Goal: Complete application form

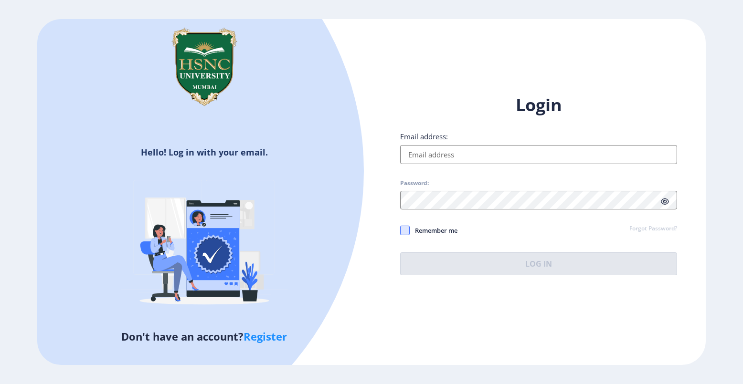
type input "[EMAIL_ADDRESS][DOMAIN_NAME]"
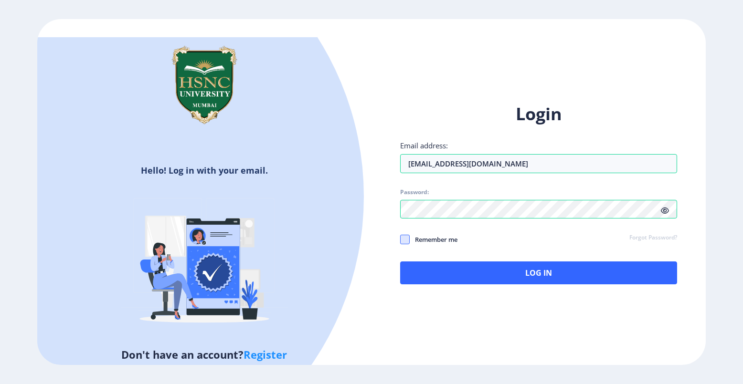
click at [400, 231] on div "Login Email address: [EMAIL_ADDRESS][DOMAIN_NAME] Password: Remember me Forgot …" at bounding box center [538, 194] width 277 height 182
click at [406, 236] on span at bounding box center [405, 240] width 10 height 10
click at [400, 239] on input "Remember me" at bounding box center [400, 239] width 0 height 0
checkbox input "true"
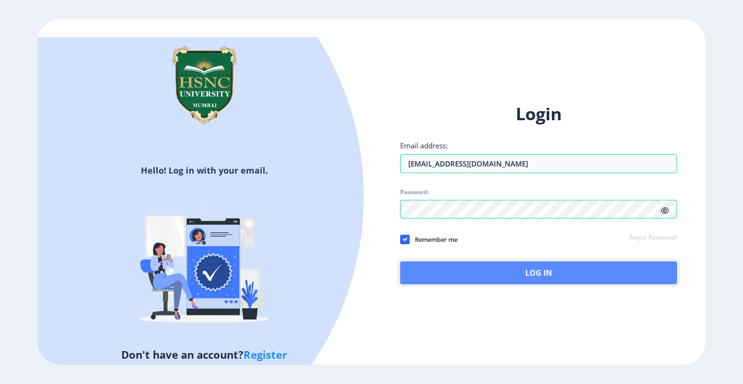
click at [487, 272] on button "Log In" at bounding box center [538, 273] width 277 height 23
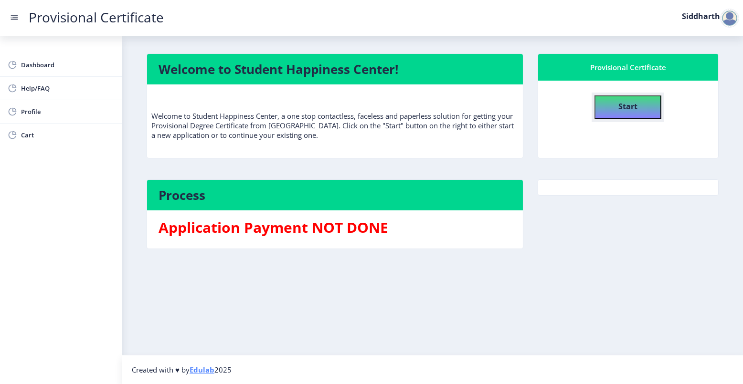
click at [612, 102] on button "Start" at bounding box center [627, 107] width 67 height 24
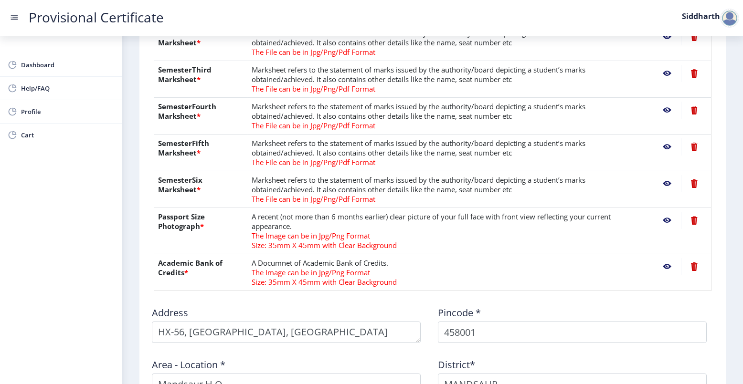
scroll to position [300, 0]
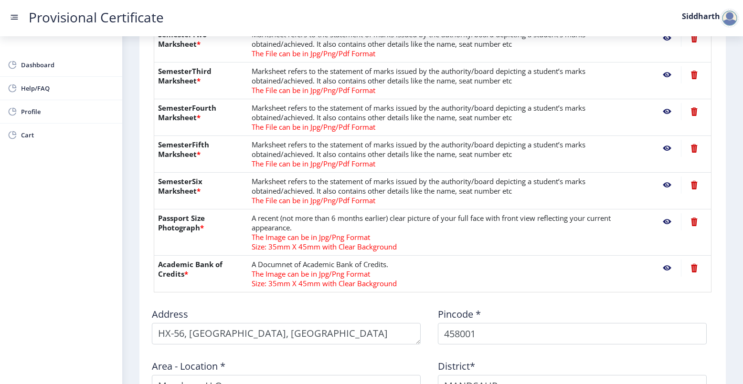
click at [666, 266] on nb-action at bounding box center [667, 268] width 28 height 17
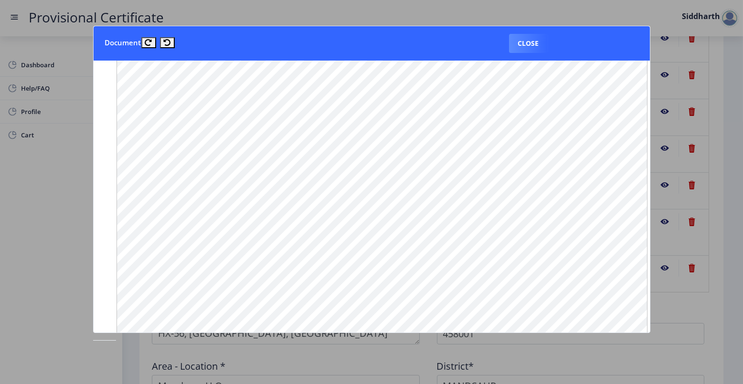
scroll to position [454, 0]
click at [527, 42] on button "Close" at bounding box center [528, 43] width 39 height 19
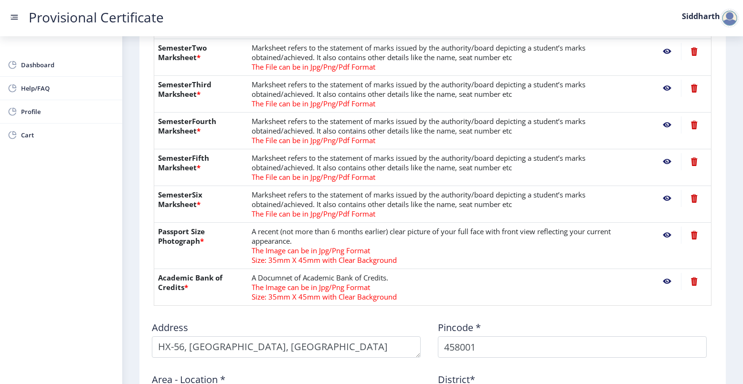
scroll to position [298, 0]
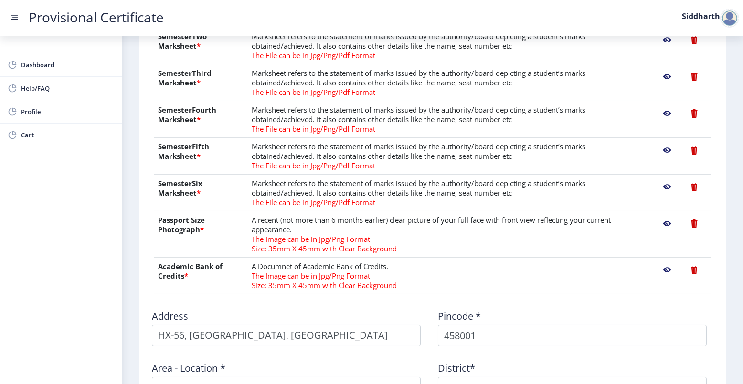
click at [288, 246] on span "Size: 35mm X 45mm with Clear Background" at bounding box center [323, 249] width 145 height 10
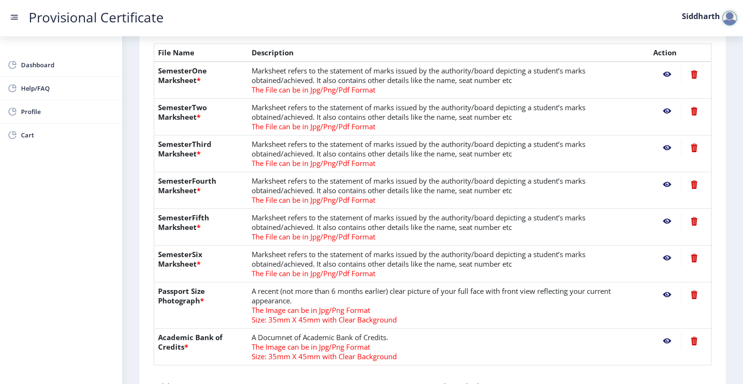
scroll to position [214, 0]
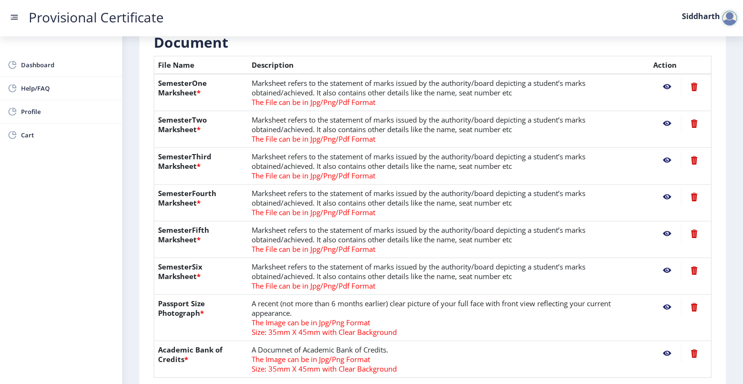
click at [664, 85] on nb-action at bounding box center [667, 86] width 28 height 17
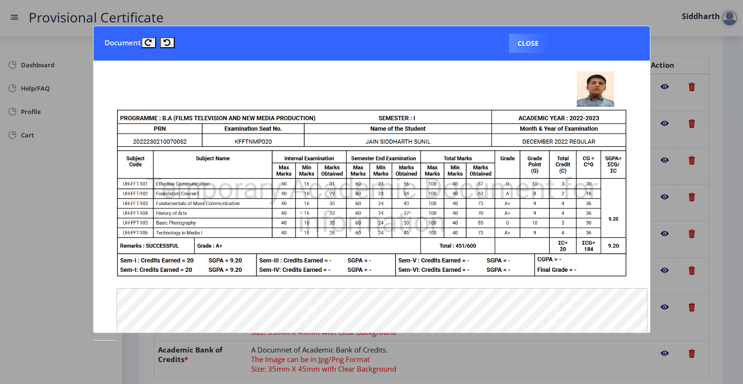
scroll to position [9, 0]
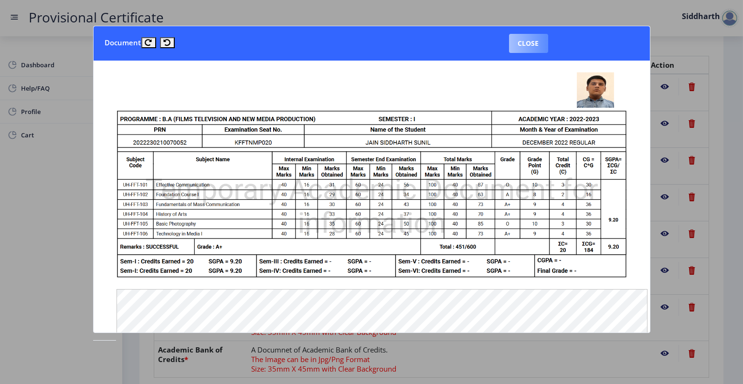
click at [528, 37] on button "Close" at bounding box center [528, 43] width 39 height 19
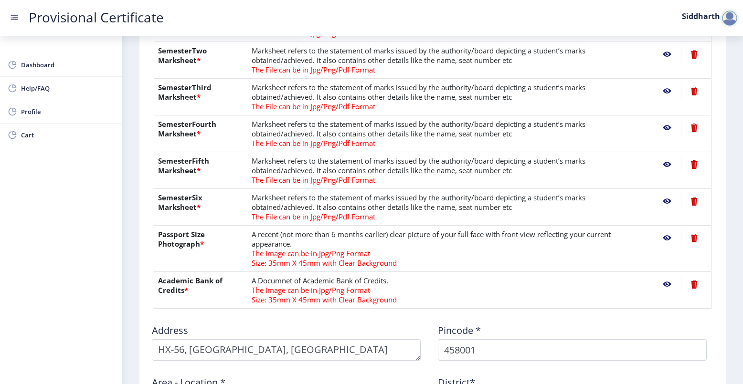
scroll to position [283, 0]
click at [666, 200] on nb-action at bounding box center [667, 201] width 28 height 17
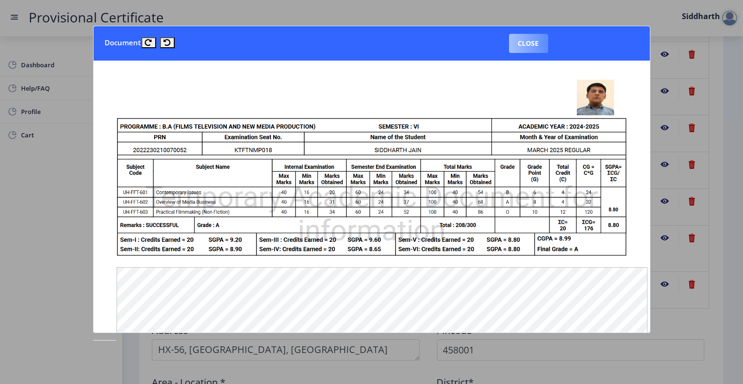
click at [518, 46] on button "Close" at bounding box center [528, 43] width 39 height 19
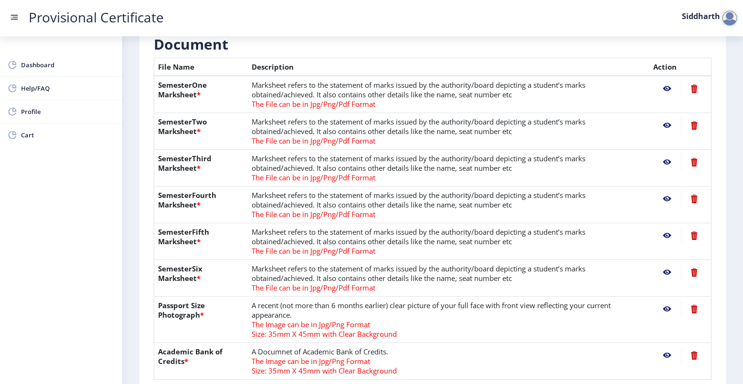
scroll to position [209, 0]
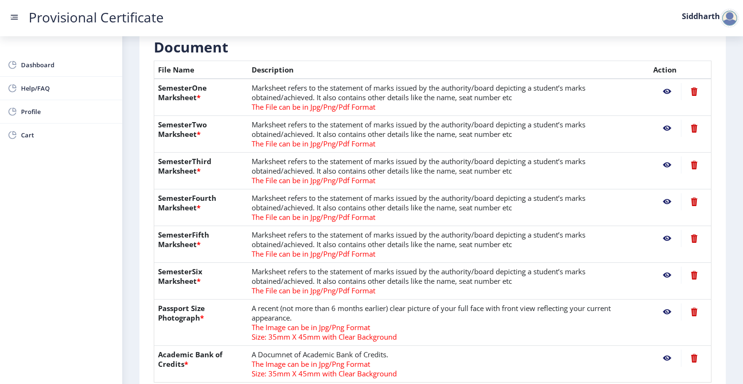
click at [666, 127] on nb-action at bounding box center [667, 128] width 28 height 17
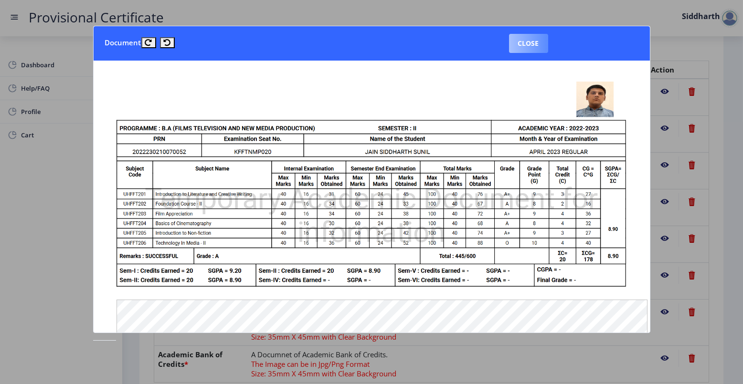
click at [526, 41] on button "Close" at bounding box center [528, 43] width 39 height 19
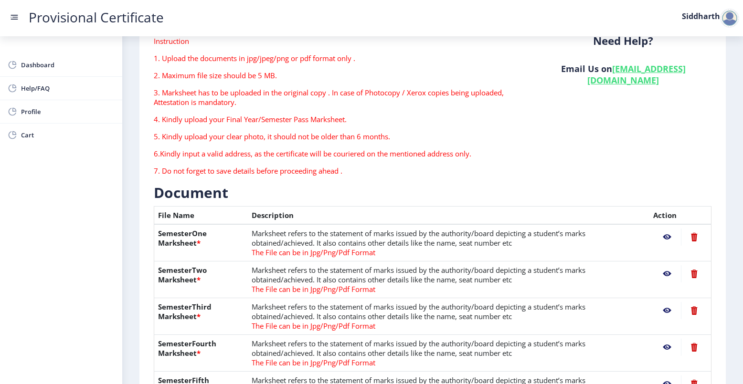
scroll to position [0, 0]
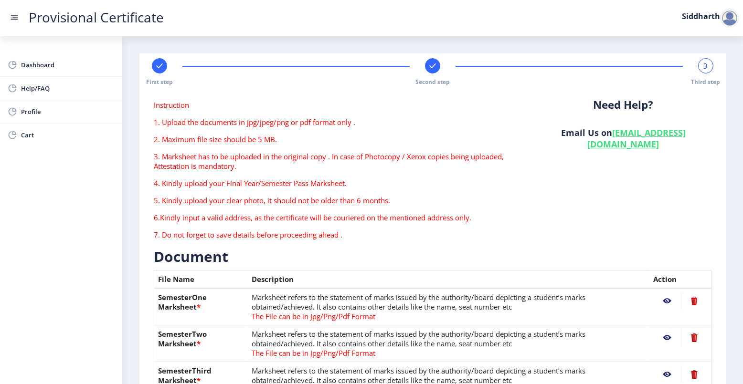
drag, startPoint x: 538, startPoint y: 134, endPoint x: 491, endPoint y: 136, distance: 46.8
click at [491, 136] on div "Instruction 1. Upload the documents in jpg/jpeg/png or pdf format only . 2. Max…" at bounding box center [432, 173] width 572 height 147
click at [491, 136] on p "2. Maximum file size should be 5 MB." at bounding box center [337, 140] width 367 height 10
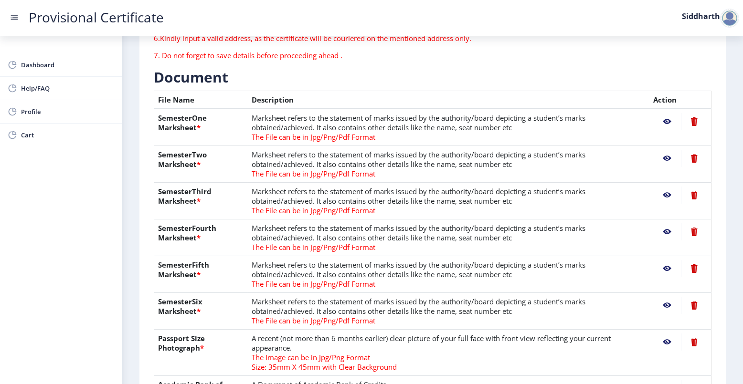
scroll to position [178, 0]
